Goal: Answer question/provide support

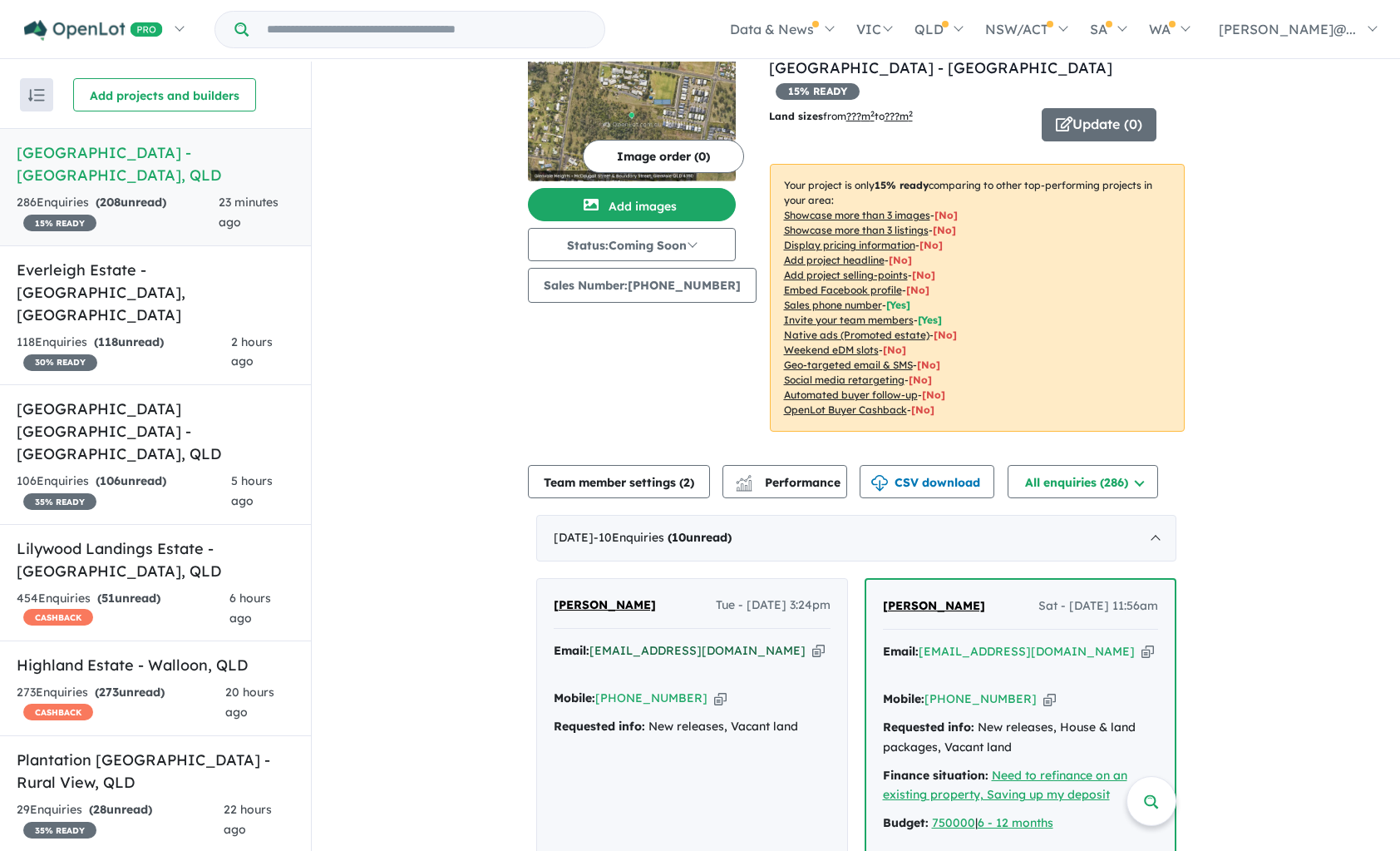
scroll to position [43, 0]
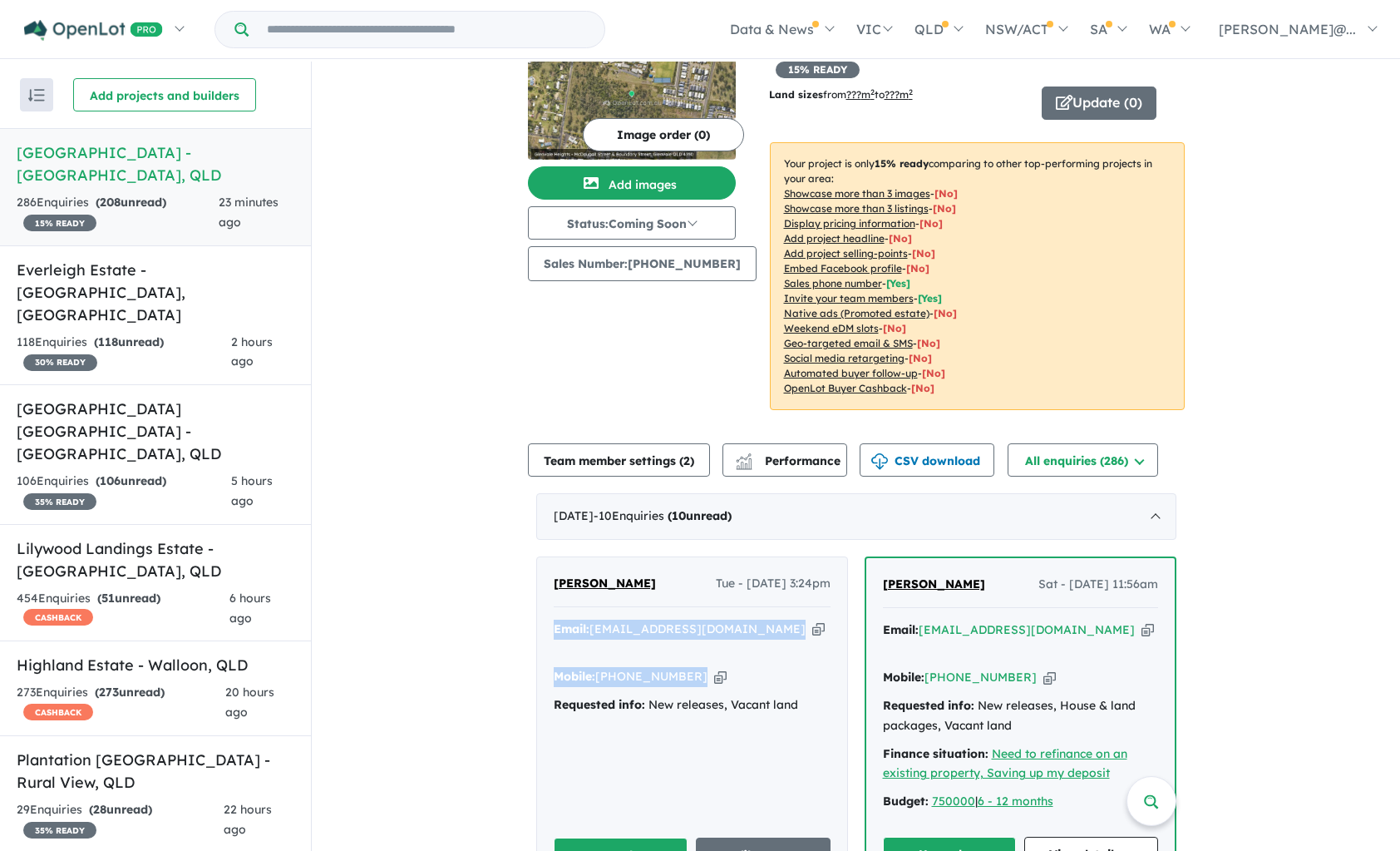
drag, startPoint x: 745, startPoint y: 632, endPoint x: 541, endPoint y: 605, distance: 205.8
click at [541, 605] on div "[PERSON_NAME] Tue - [DATE] 3:24pm Email: [EMAIL_ADDRESS][DOMAIN_NAME] Copied! M…" at bounding box center [691, 723] width 310 height 332
copy div "Email: [EMAIL_ADDRESS][DOMAIN_NAME] Copied! Mobile: [PHONE_NUMBER] Copied!"
click at [589, 837] on button "Unread" at bounding box center [621, 856] width 135 height 36
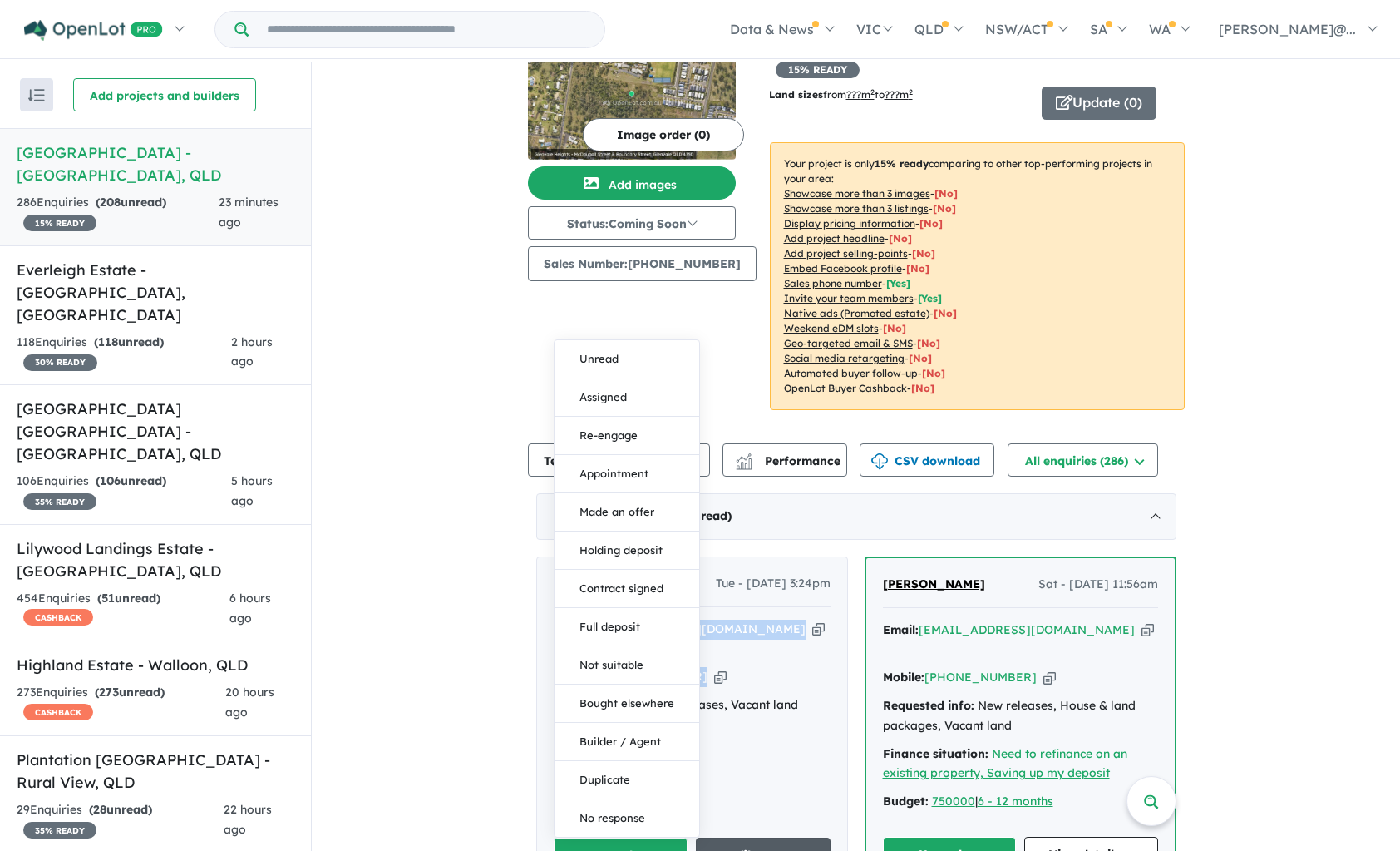
click at [772, 837] on link "Profile & Notes" at bounding box center [763, 856] width 135 height 36
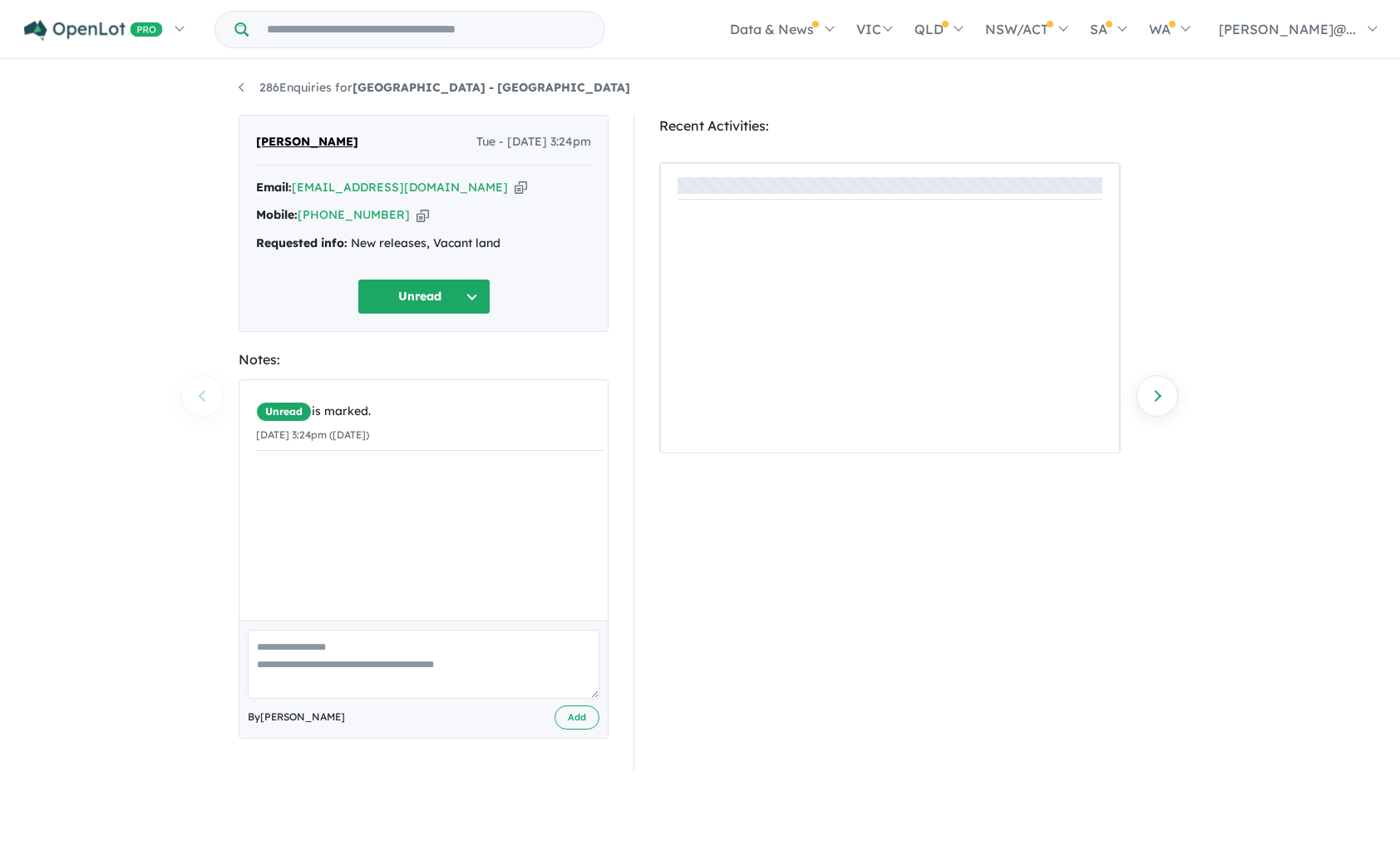
drag, startPoint x: 449, startPoint y: 675, endPoint x: 473, endPoint y: 683, distance: 25.3
click at [450, 675] on textarea at bounding box center [424, 664] width 352 height 69
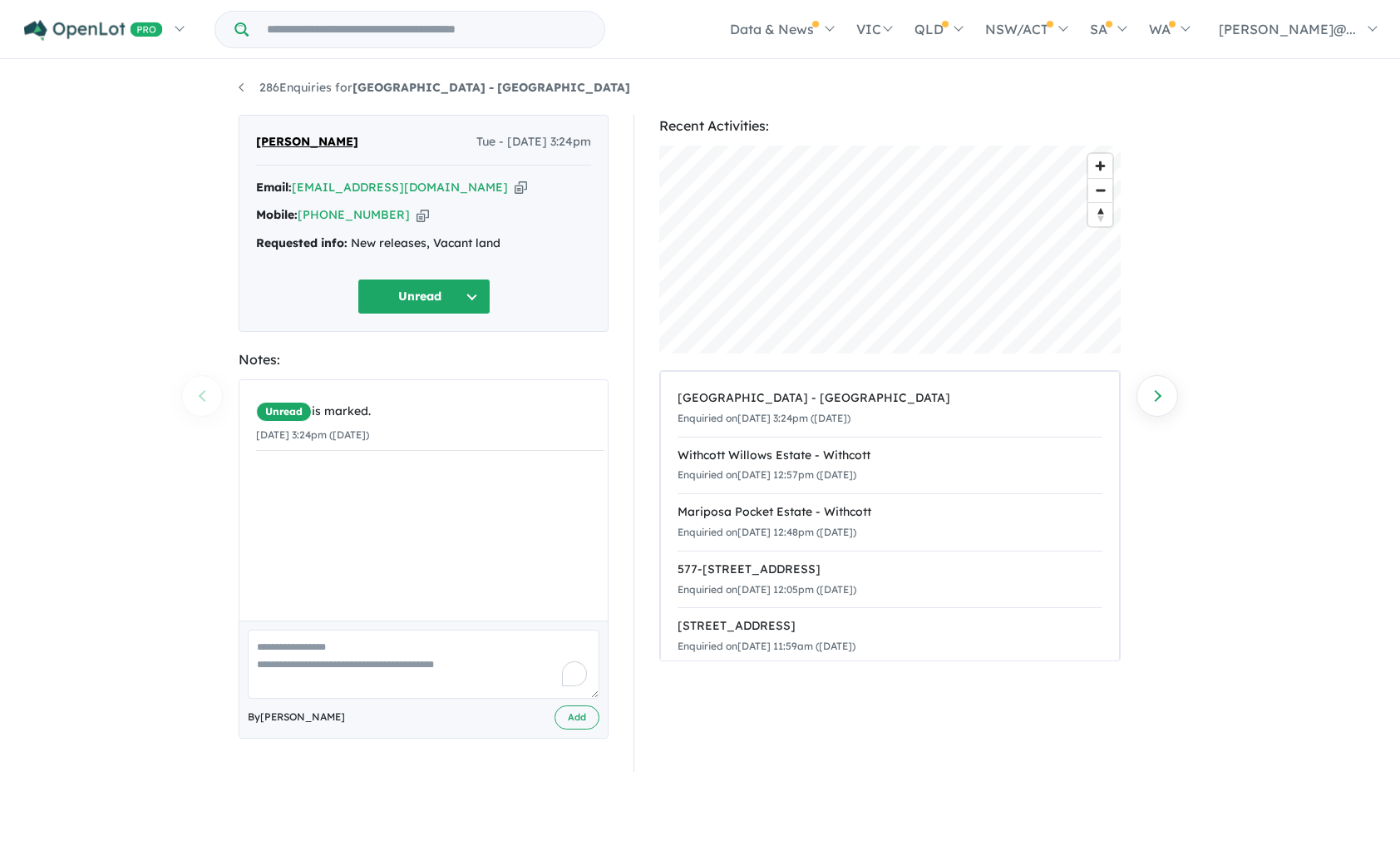
paste textarea "**********"
type textarea "**********"
click at [582, 723] on button "Add" at bounding box center [577, 717] width 45 height 24
